Goal: Transaction & Acquisition: Subscribe to service/newsletter

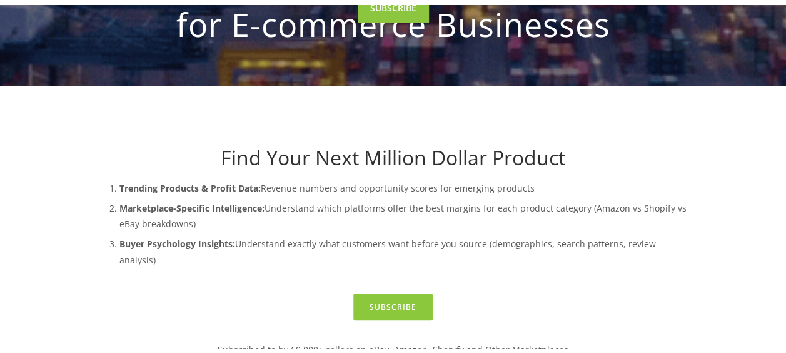
scroll to position [202, 0]
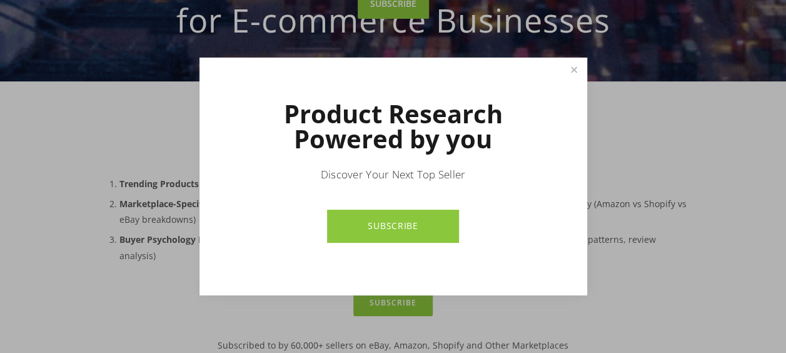
click at [415, 228] on link "SUBSCRIBE" at bounding box center [393, 225] width 132 height 33
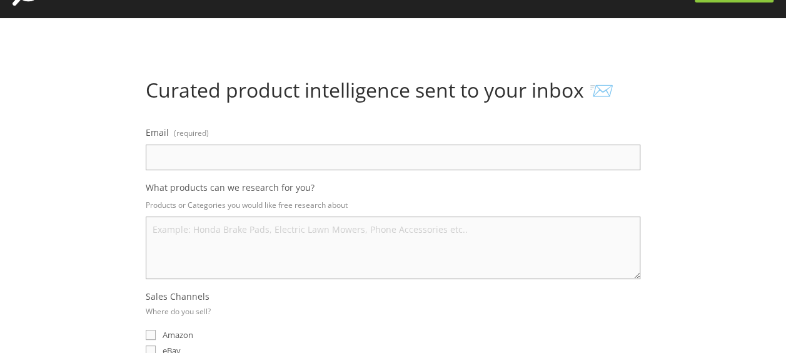
scroll to position [67, 0]
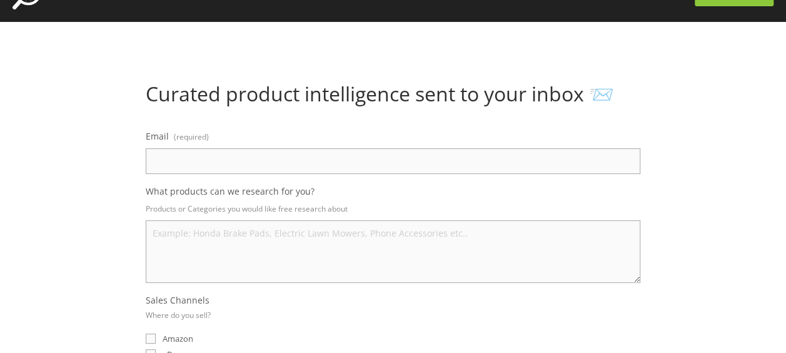
click at [271, 168] on input "Email (required)" at bounding box center [393, 161] width 495 height 26
type input "darshana.singh@tirestreets.com"
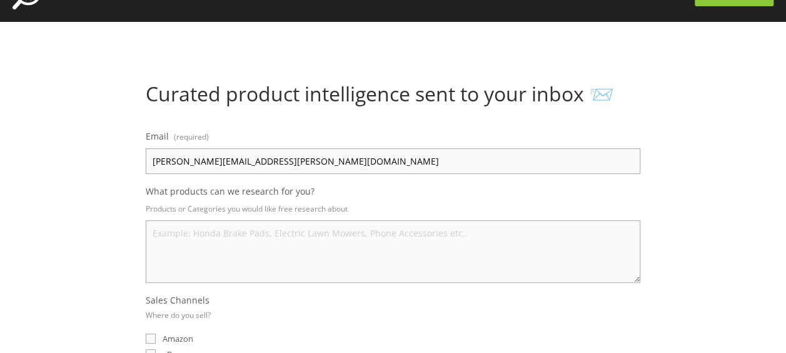
click at [219, 245] on textarea "What products can we research for you?" at bounding box center [393, 251] width 495 height 63
type textarea "T"
type textarea "P"
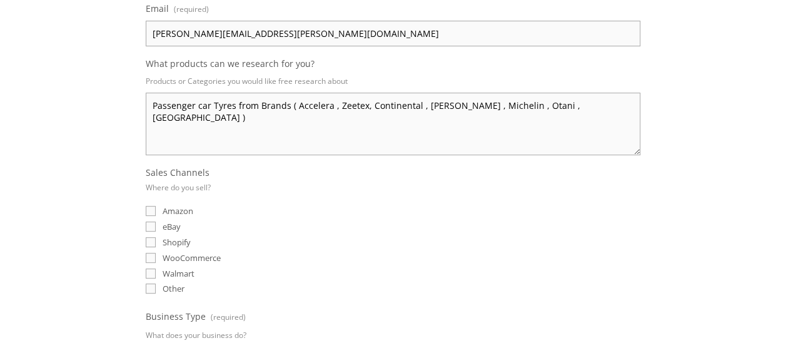
scroll to position [230, 0]
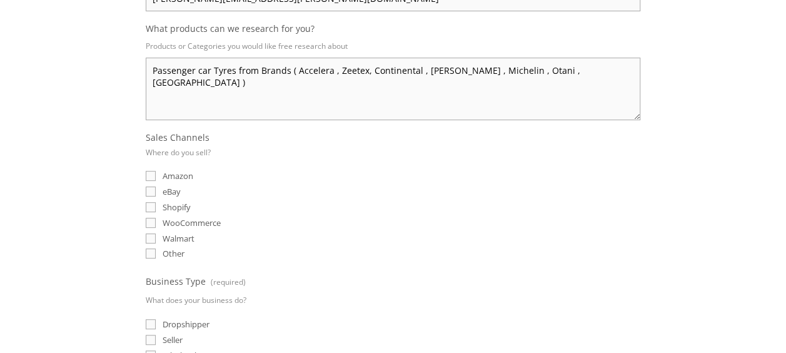
type textarea "Passenger car Tyres from Brands ( Accelera , Zeetex, Continental , Armstrong , …"
click at [181, 173] on span "Amazon" at bounding box center [178, 175] width 31 height 11
click at [156, 173] on input "Amazon" at bounding box center [151, 176] width 10 height 10
checkbox input "true"
click at [174, 188] on span "eBay" at bounding box center [172, 191] width 18 height 11
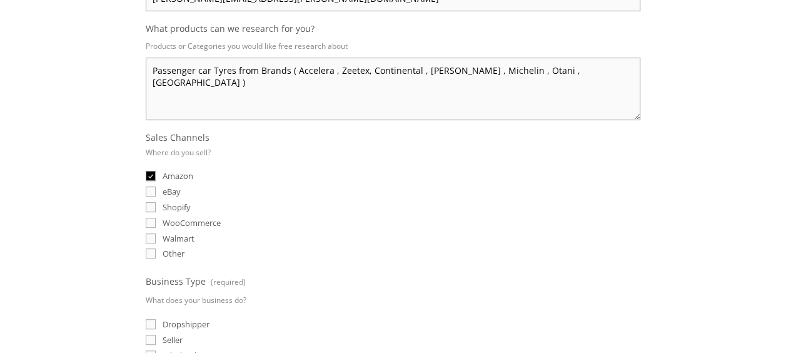
click at [156, 188] on input "eBay" at bounding box center [151, 191] width 10 height 10
checkbox input "true"
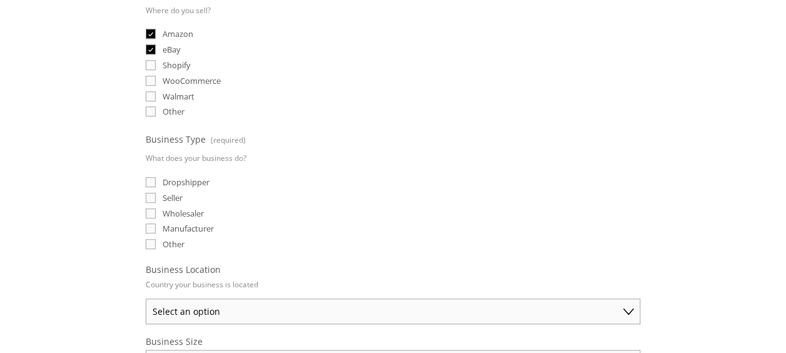
scroll to position [372, 0]
click at [175, 191] on span "Seller" at bounding box center [173, 196] width 20 height 11
click at [156, 192] on input "Seller" at bounding box center [151, 197] width 10 height 10
checkbox input "true"
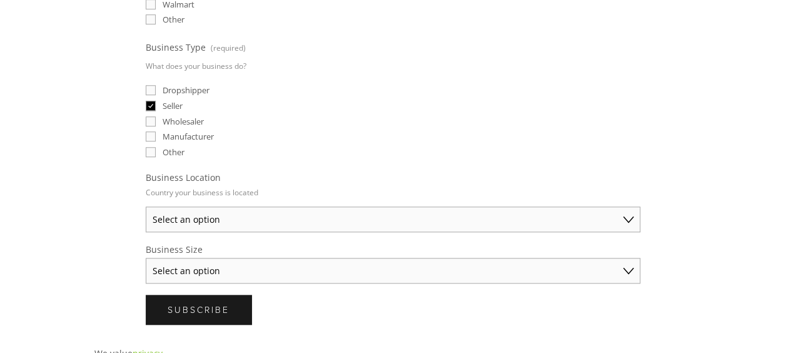
click at [321, 219] on select "Select an option Australia United States United Kingdom China Japan Germany Can…" at bounding box center [393, 219] width 495 height 26
click at [146, 206] on select "Select an option Australia United States United Kingdom China Japan Germany Can…" at bounding box center [393, 219] width 495 height 26
click at [234, 218] on select "Australia United States United Kingdom China Japan Germany Canada Other" at bounding box center [393, 219] width 495 height 26
select select "United Kingdom"
click at [146, 206] on select "Australia United States United Kingdom China Japan Germany Canada Other" at bounding box center [393, 219] width 495 height 26
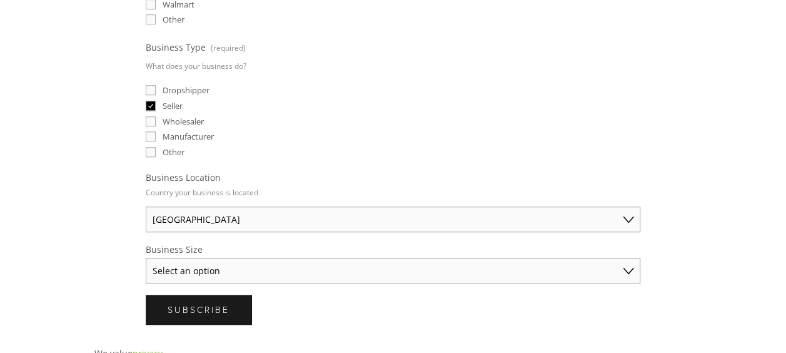
scroll to position [543, 0]
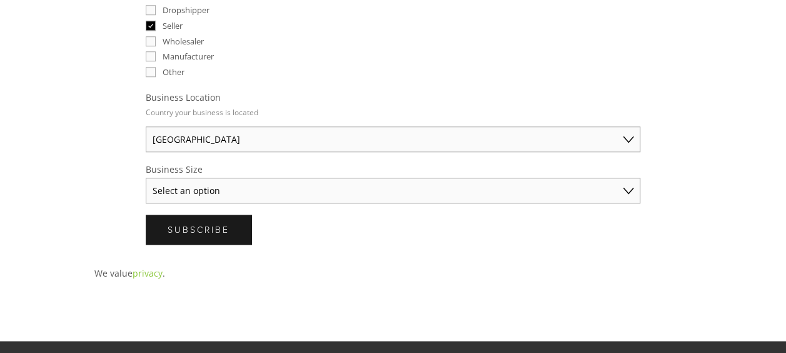
click at [234, 184] on select "Select an option Solo Merchant (under $50K annual sales) Small Business ($50K -…" at bounding box center [393, 191] width 495 height 26
select select "Small Business ($50K - $250K annual sales)"
click at [146, 178] on select "Select an option Solo Merchant (under $50K annual sales) Small Business ($50K -…" at bounding box center [393, 191] width 495 height 26
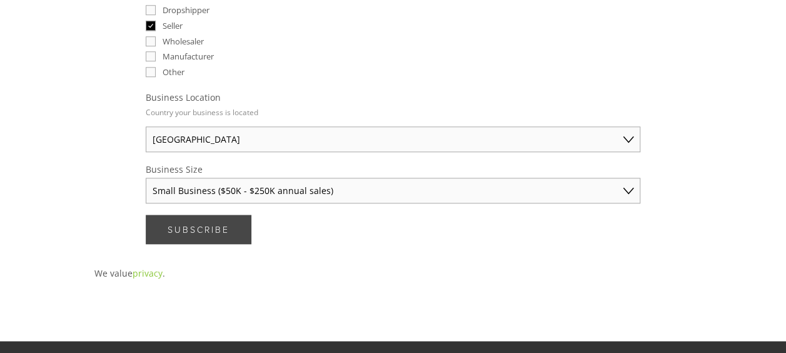
click at [217, 223] on span "Subscribe" at bounding box center [199, 229] width 62 height 12
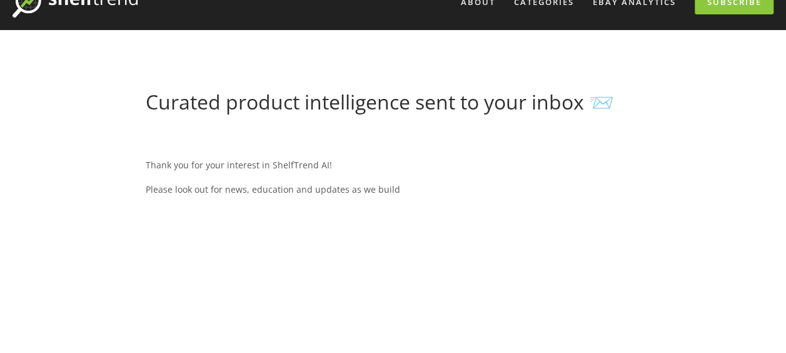
scroll to position [0, 0]
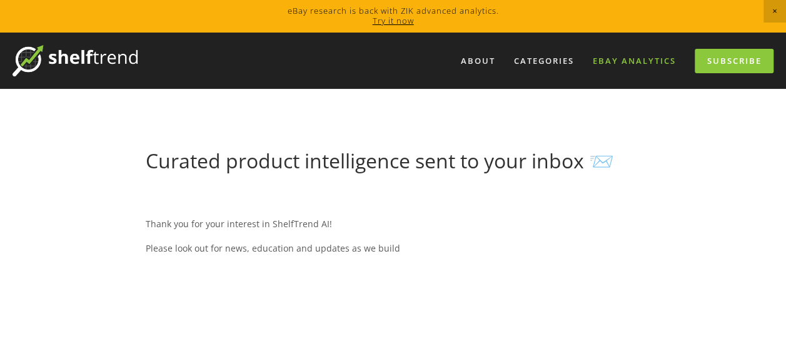
click at [627, 56] on link "eBay Analytics" at bounding box center [634, 61] width 99 height 21
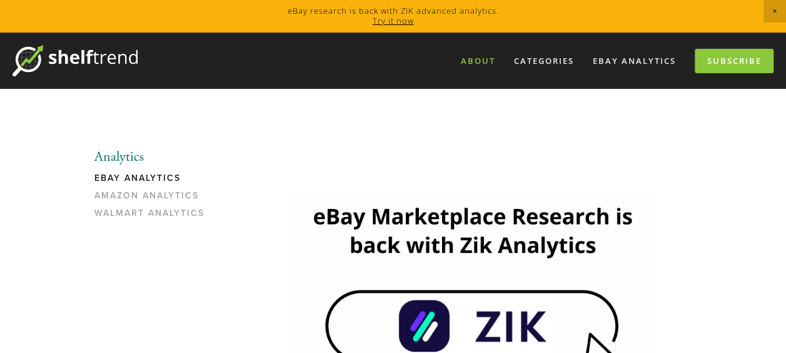
click at [479, 59] on link "About" at bounding box center [478, 61] width 51 height 21
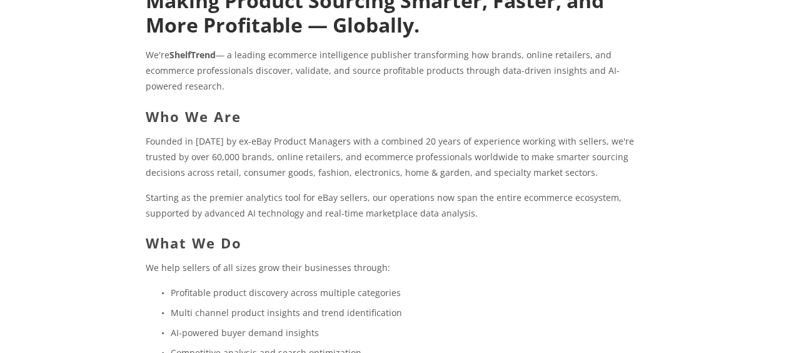
scroll to position [203, 0]
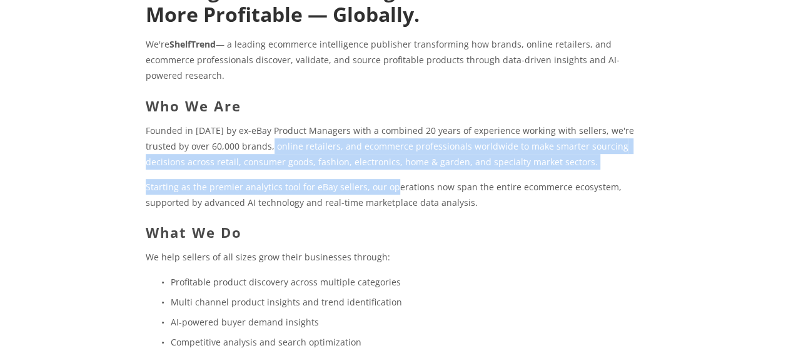
drag, startPoint x: 277, startPoint y: 149, endPoint x: 393, endPoint y: 179, distance: 119.5
click at [393, 179] on div "Making Product Sourcing Smarter, Faster, and More Profitable — Globally. We're …" at bounding box center [393, 244] width 495 height 533
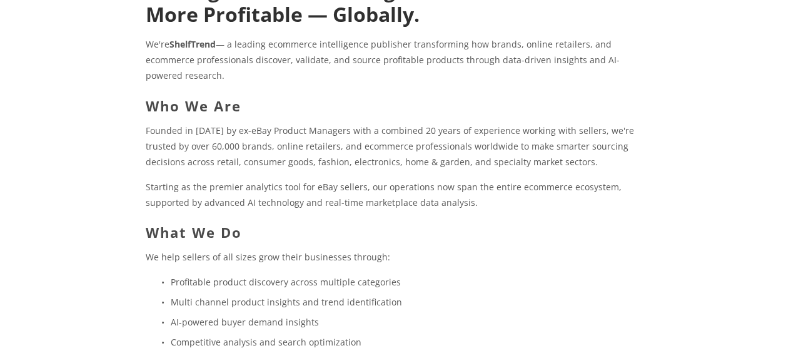
drag, startPoint x: 393, startPoint y: 179, endPoint x: 421, endPoint y: 233, distance: 61.5
click at [421, 233] on h2 "What We Do" at bounding box center [393, 232] width 495 height 16
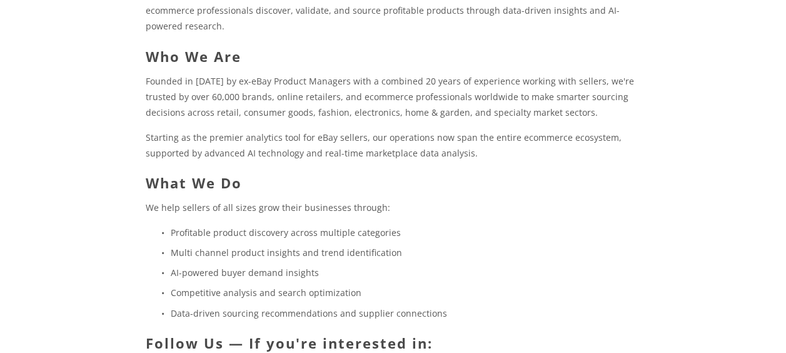
scroll to position [0, 0]
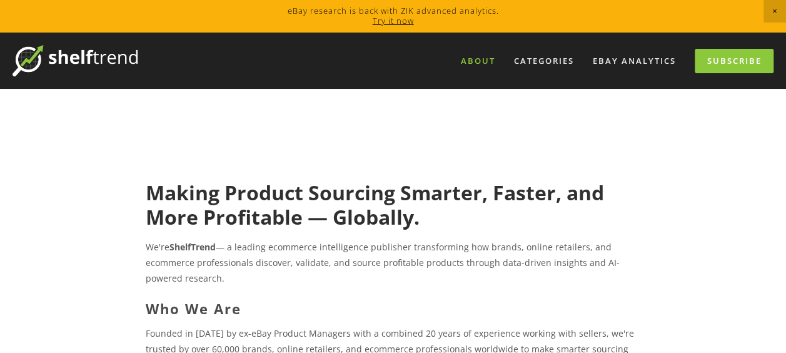
click at [405, 23] on link "Try it now" at bounding box center [393, 20] width 41 height 11
